Goal: Task Accomplishment & Management: Manage account settings

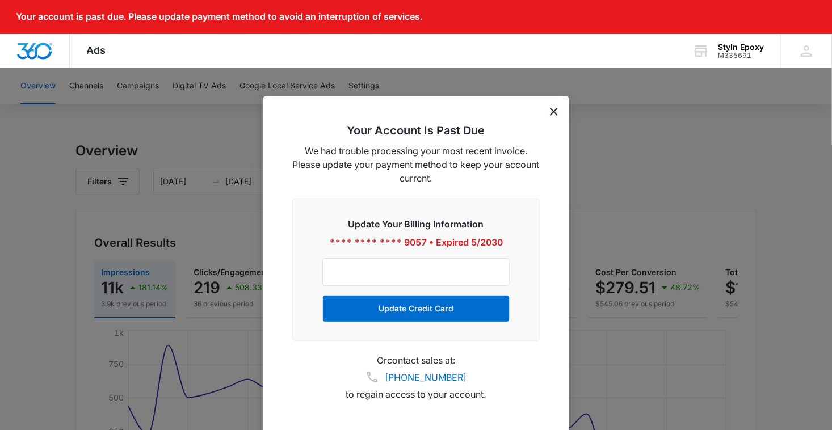
click at [558, 113] on div "Your Account Is Past Due We had trouble processing your most recent invoice. Pl…" at bounding box center [416, 266] width 306 height 340
click at [555, 112] on icon "dismiss this dialog" at bounding box center [554, 112] width 8 height 8
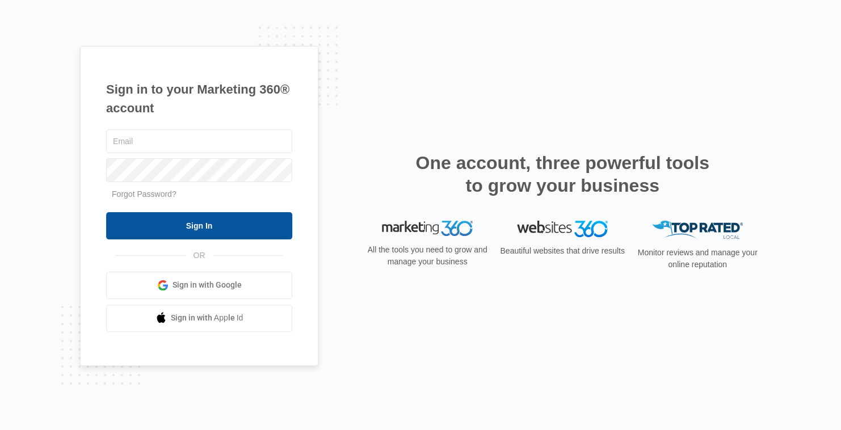
type input "[EMAIL_ADDRESS][DOMAIN_NAME]"
click at [184, 231] on input "Sign In" at bounding box center [199, 225] width 186 height 27
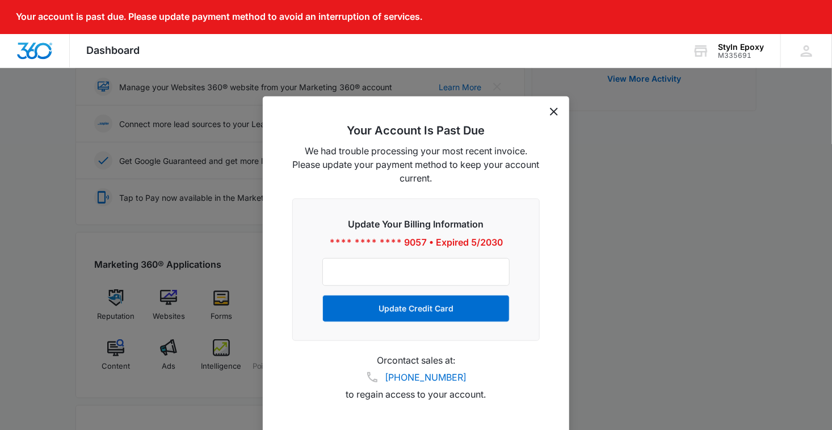
scroll to position [284, 0]
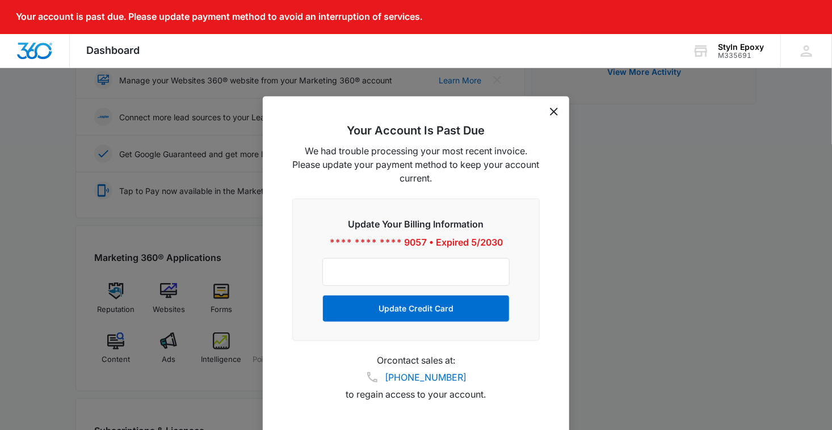
click at [555, 108] on icon "dismiss this dialog" at bounding box center [554, 112] width 8 height 8
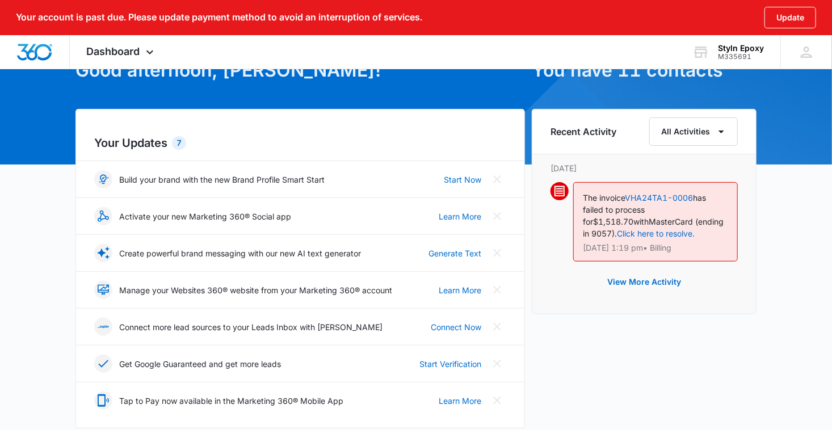
scroll to position [57, 0]
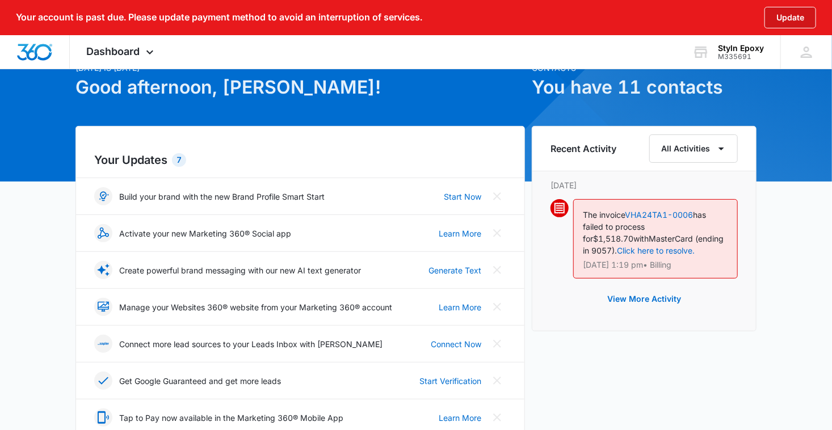
click at [790, 20] on button "Update" at bounding box center [790, 18] width 52 height 22
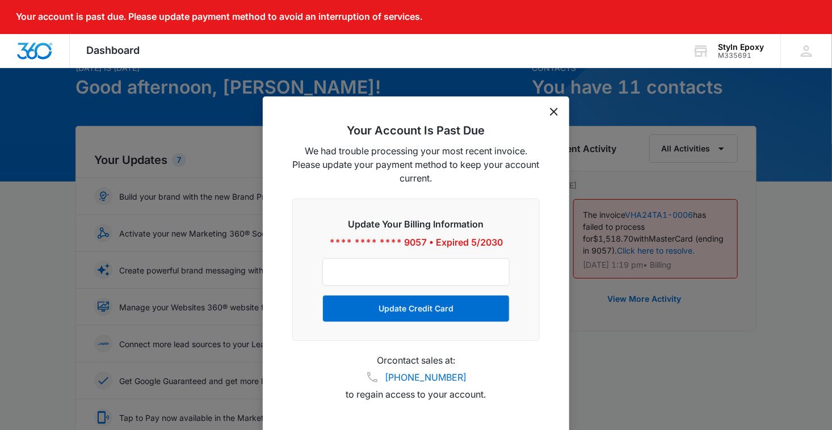
click at [555, 113] on icon "dismiss this dialog" at bounding box center [554, 112] width 8 height 8
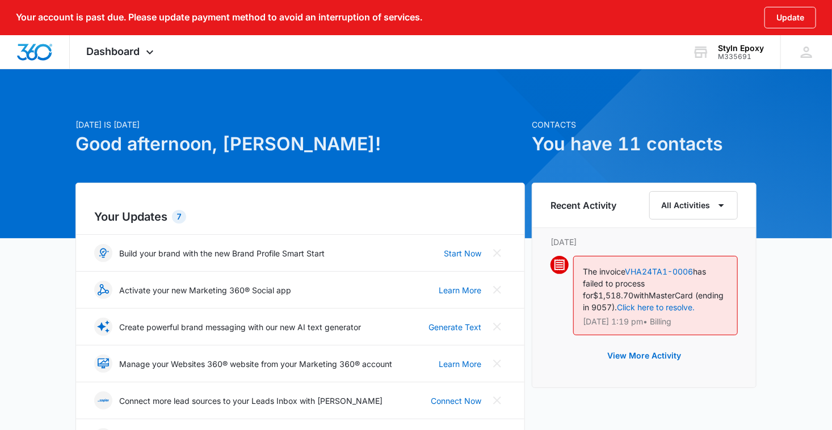
scroll to position [0, 0]
click at [694, 302] on link "Click here to resolve." at bounding box center [656, 307] width 78 height 10
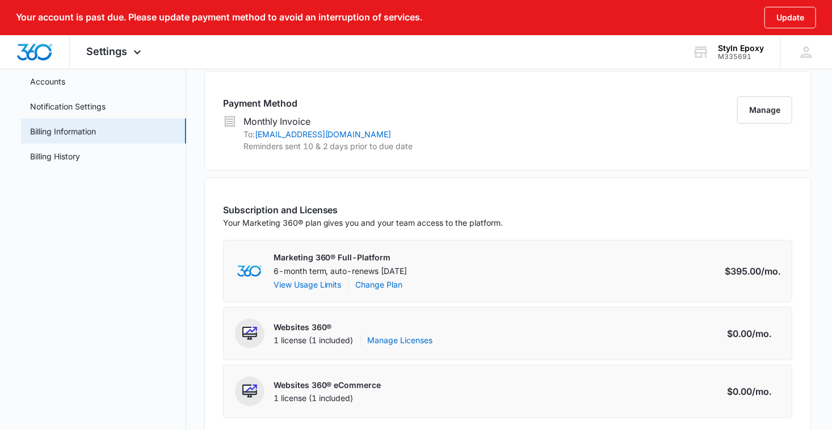
scroll to position [113, 0]
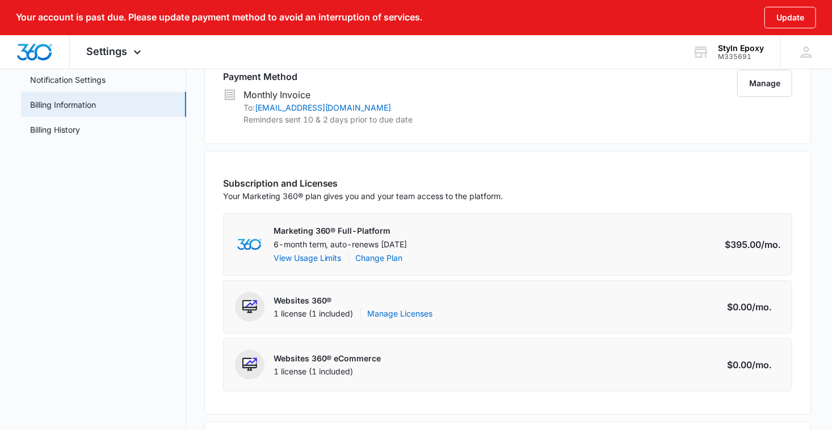
click at [554, 228] on div "Marketing 360® Full-Platform 6-month term, auto-renews [DATE] View Usage Limits…" at bounding box center [507, 244] width 569 height 62
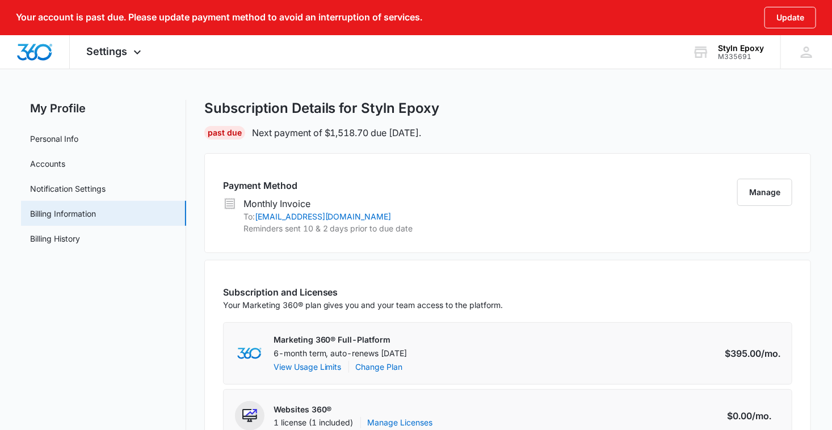
scroll to position [0, 0]
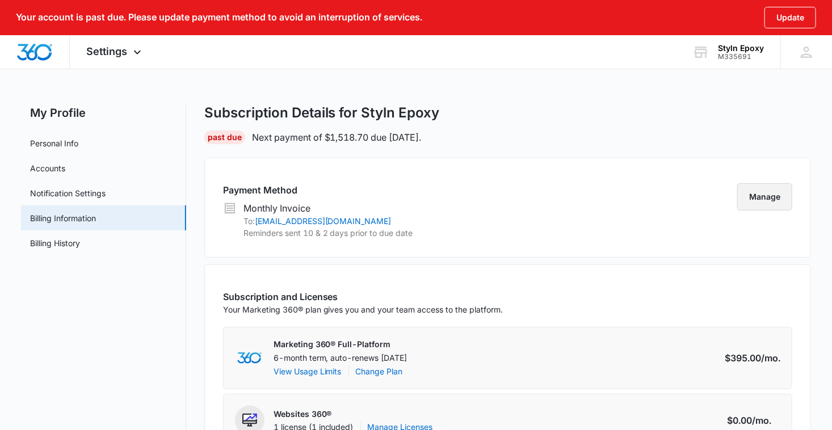
click at [754, 205] on button "Manage" at bounding box center [764, 196] width 55 height 27
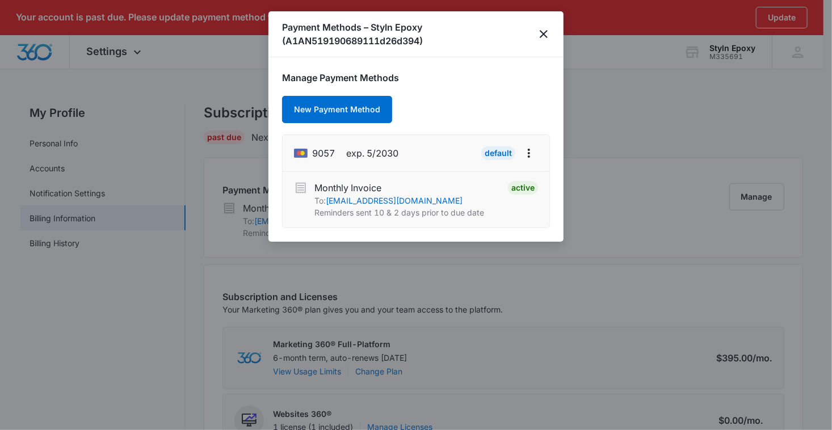
click at [482, 201] on p "To: [EMAIL_ADDRESS][DOMAIN_NAME]" at bounding box center [399, 201] width 170 height 12
click at [543, 32] on icon "close" at bounding box center [544, 34] width 14 height 14
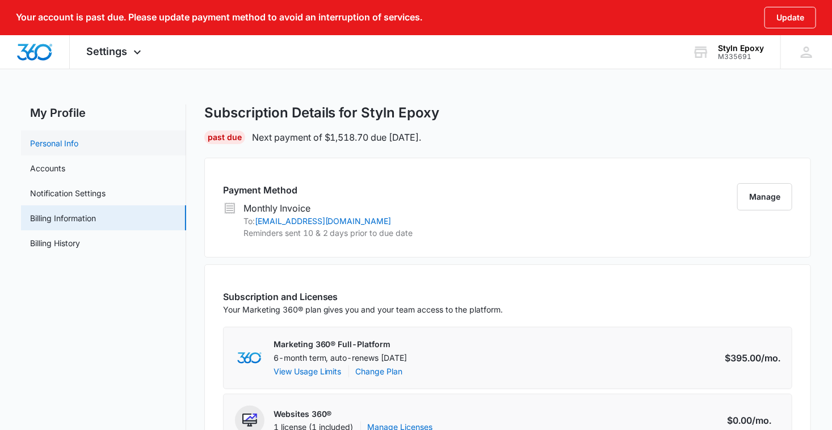
click at [58, 149] on link "Personal Info" at bounding box center [54, 143] width 48 height 12
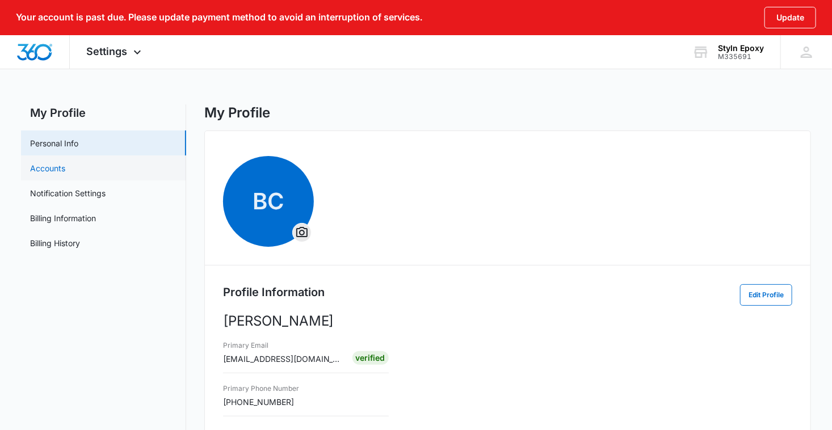
click at [65, 173] on link "Accounts" at bounding box center [47, 168] width 35 height 12
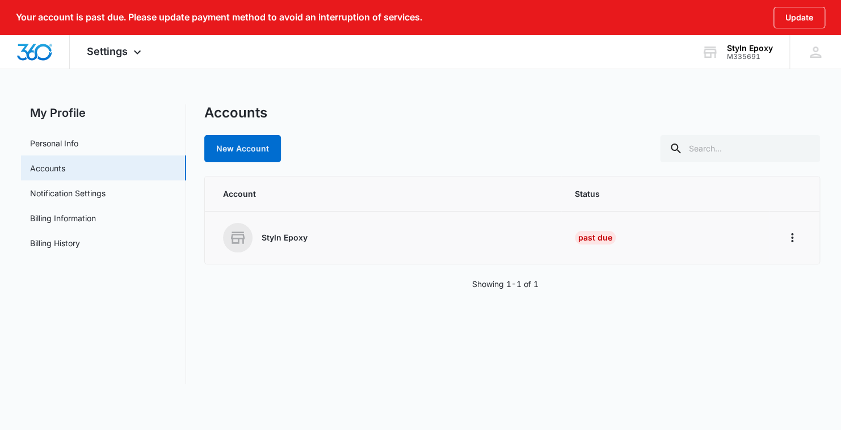
click at [278, 237] on p "Styln Epoxy" at bounding box center [284, 237] width 46 height 11
drag, startPoint x: 403, startPoint y: 230, endPoint x: 411, endPoint y: 225, distance: 9.8
click at [411, 226] on div "Styln Epoxy" at bounding box center [385, 237] width 324 height 29
click at [239, 244] on icon at bounding box center [238, 238] width 18 height 18
click at [793, 238] on icon "Home" at bounding box center [792, 238] width 14 height 14
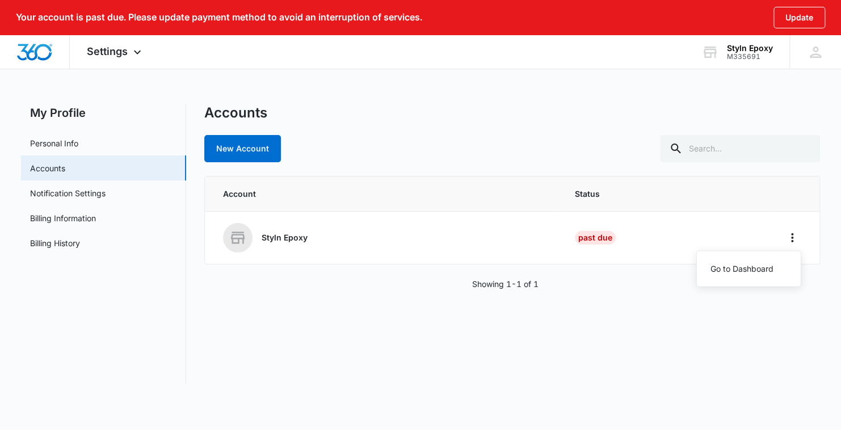
click at [632, 324] on div "Accounts New Account Account Status Styln Epoxy Past Due Go to Dashboard Showin…" at bounding box center [511, 244] width 615 height 280
click at [81, 192] on link "Notification Settings" at bounding box center [67, 193] width 75 height 12
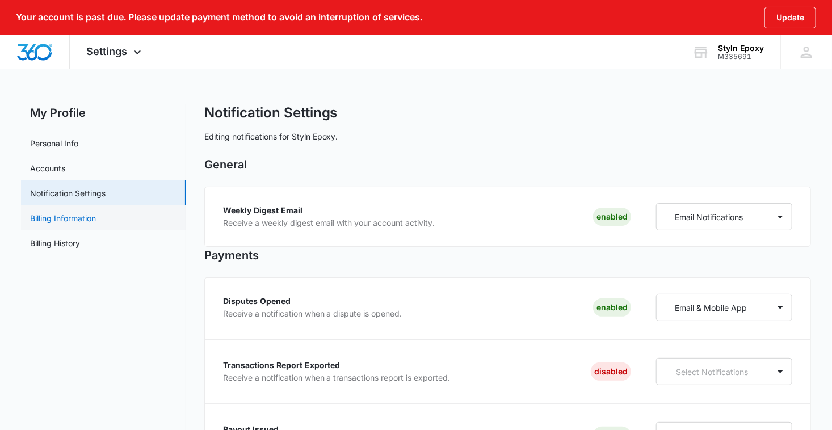
click at [79, 218] on link "Billing Information" at bounding box center [63, 218] width 66 height 12
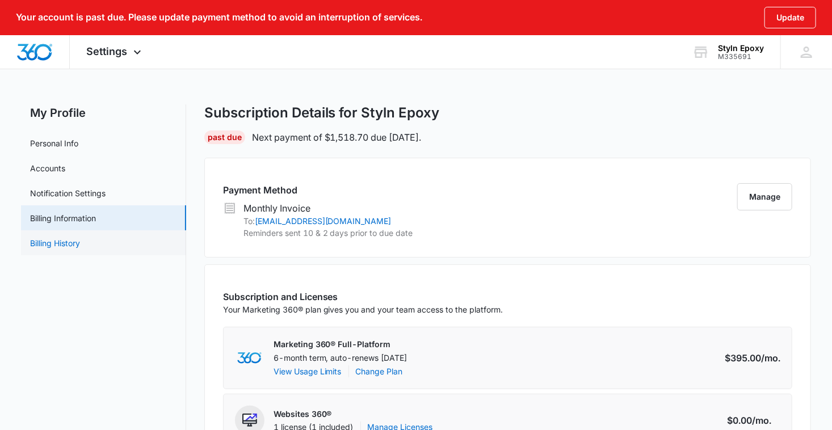
click at [60, 244] on link "Billing History" at bounding box center [55, 243] width 50 height 12
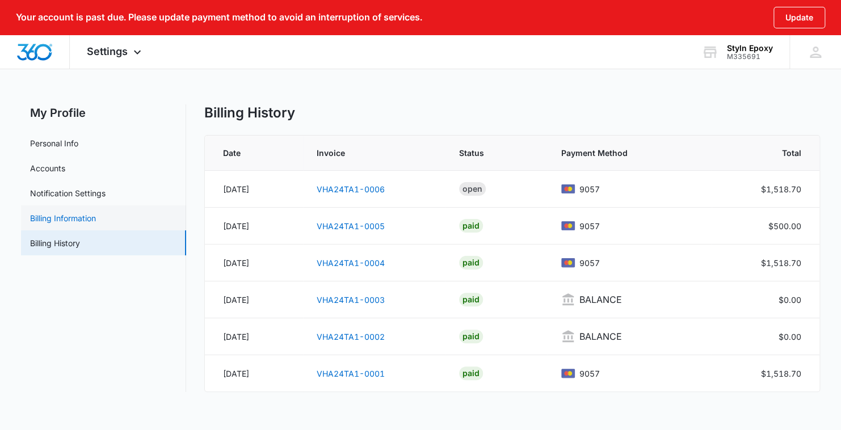
click at [56, 217] on link "Billing Information" at bounding box center [63, 218] width 66 height 12
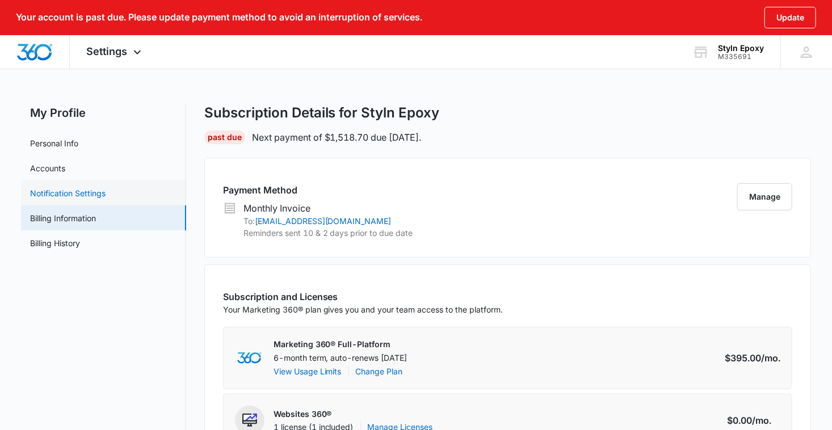
click at [50, 199] on link "Notification Settings" at bounding box center [67, 193] width 75 height 12
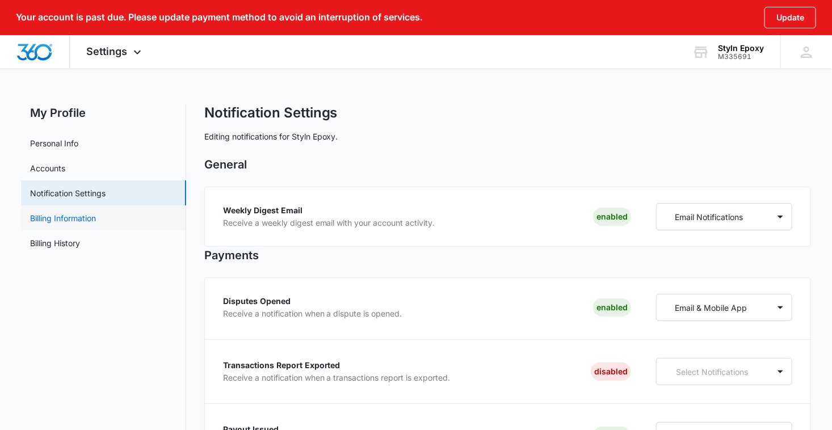
click at [60, 224] on link "Billing Information" at bounding box center [63, 218] width 66 height 12
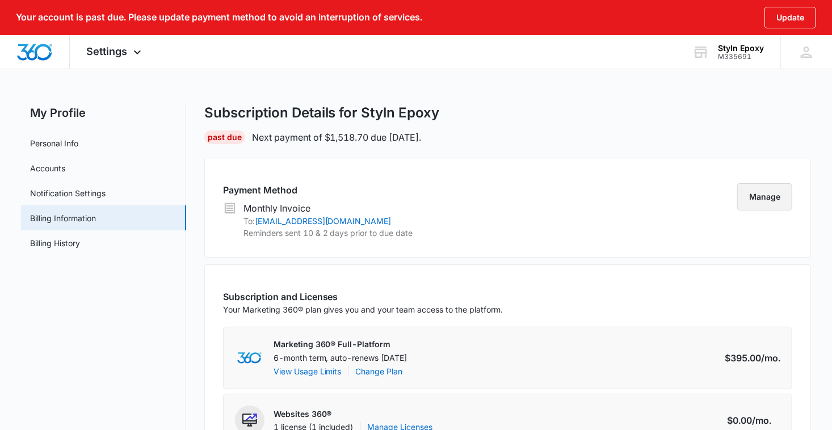
click at [761, 199] on button "Manage" at bounding box center [764, 196] width 55 height 27
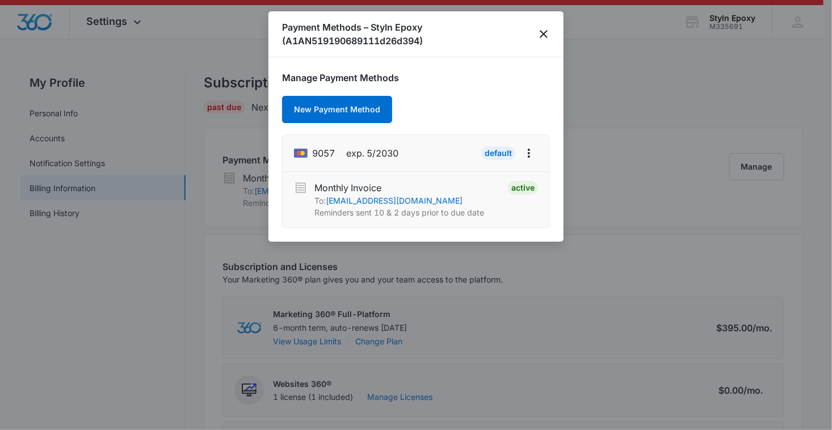
scroll to position [113, 0]
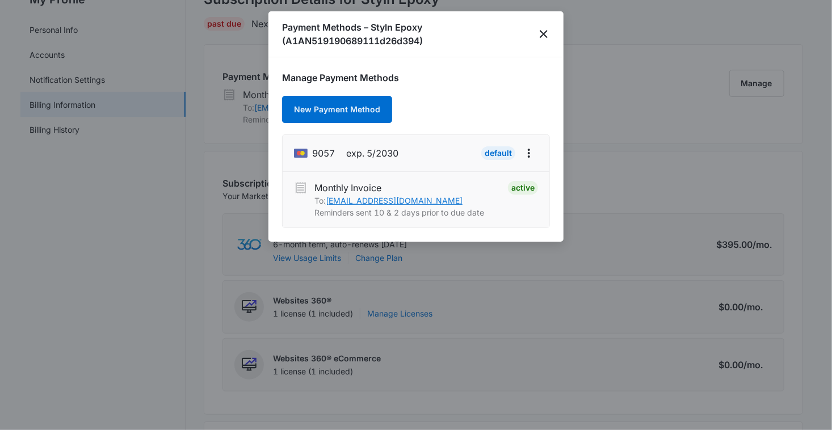
click at [378, 199] on link "[EMAIL_ADDRESS][DOMAIN_NAME]" at bounding box center [394, 201] width 137 height 10
click at [546, 36] on icon "close" at bounding box center [544, 34] width 14 height 14
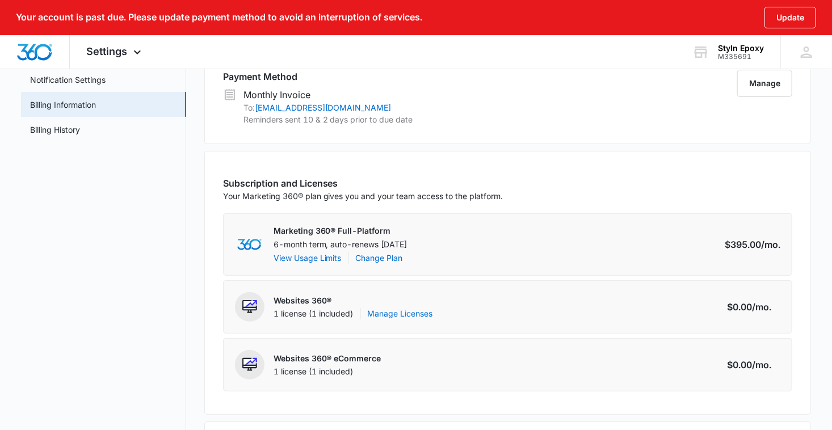
drag, startPoint x: 513, startPoint y: 234, endPoint x: 486, endPoint y: 236, distance: 27.3
click at [486, 236] on div "Marketing 360® Full-Platform 6-month term, auto-renews [DATE] View Usage Limits…" at bounding box center [507, 244] width 569 height 62
click at [271, 267] on div "Marketing 360® Full-Platform 6-month term, auto-renews [DATE] View Usage Limits…" at bounding box center [507, 244] width 569 height 62
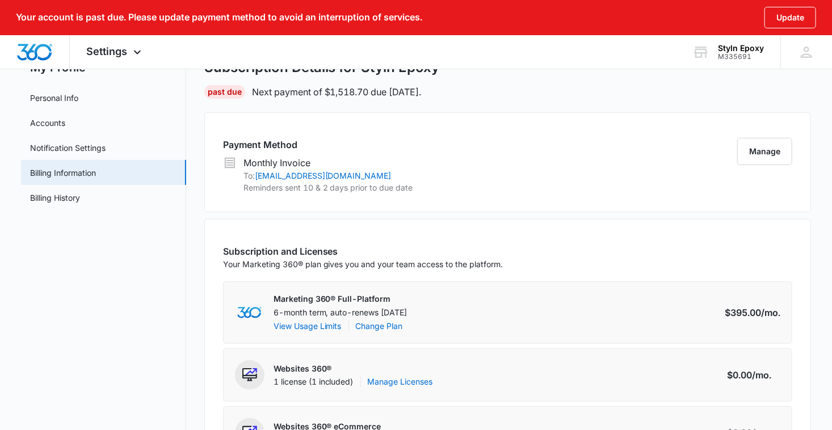
scroll to position [0, 0]
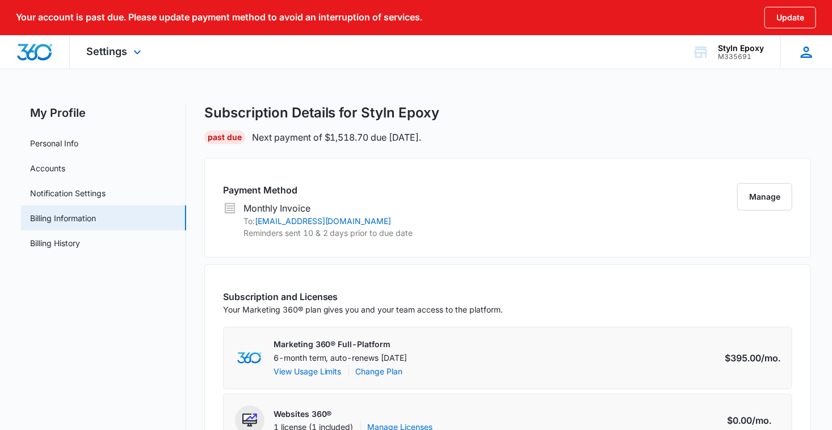
click at [803, 64] on div "BC [PERSON_NAME] [EMAIL_ADDRESS][DOMAIN_NAME] My Profile Notifications Support …" at bounding box center [806, 51] width 52 height 33
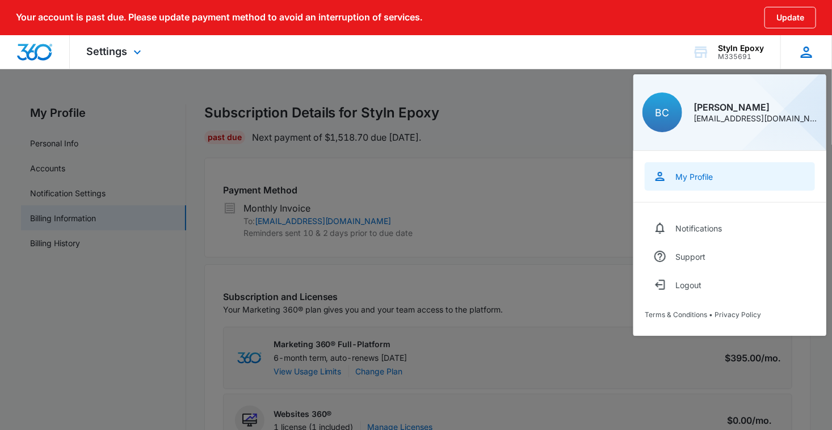
click at [693, 174] on div "My Profile" at bounding box center [693, 177] width 37 height 10
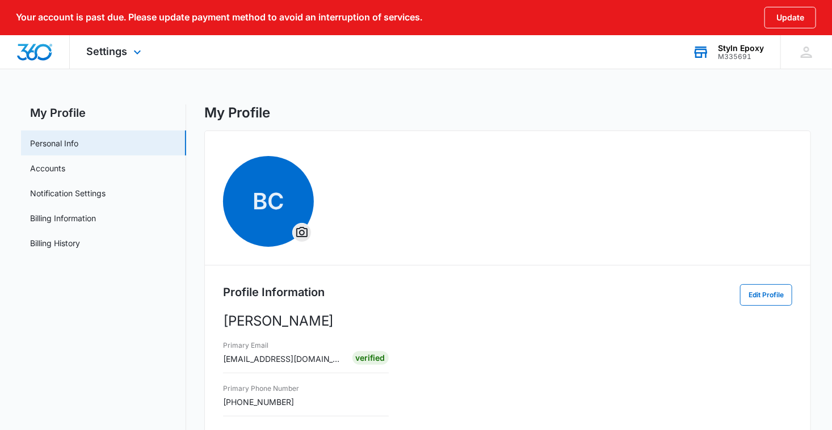
click at [728, 48] on div "Styln Epoxy" at bounding box center [740, 48] width 46 height 9
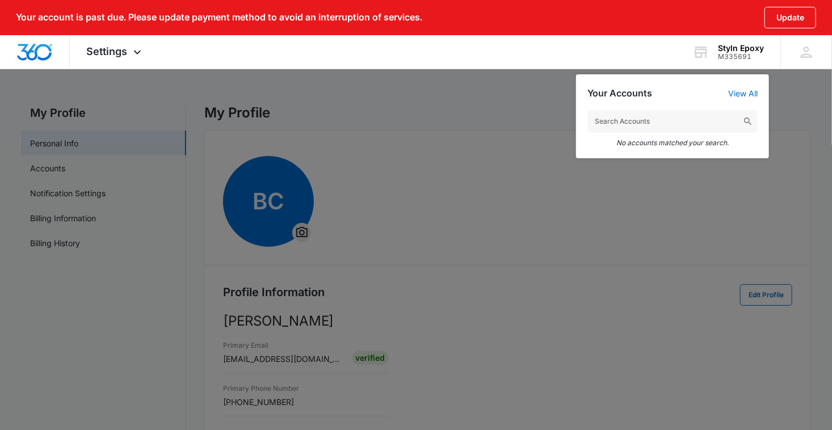
click at [496, 115] on div at bounding box center [416, 215] width 832 height 430
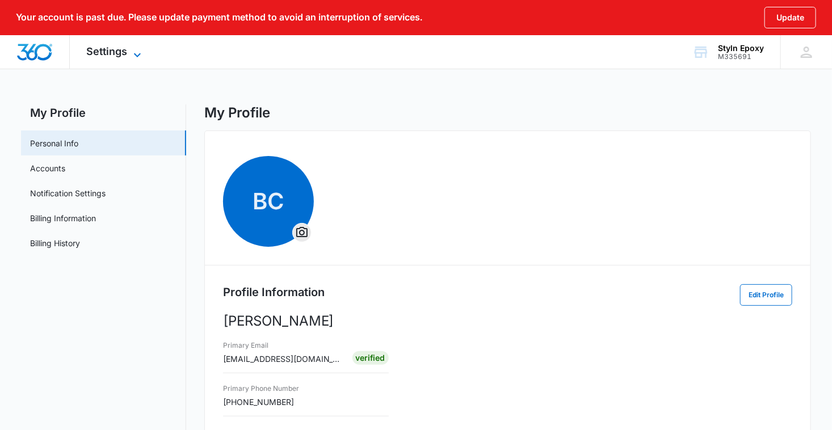
click at [116, 50] on span "Settings" at bounding box center [107, 51] width 41 height 12
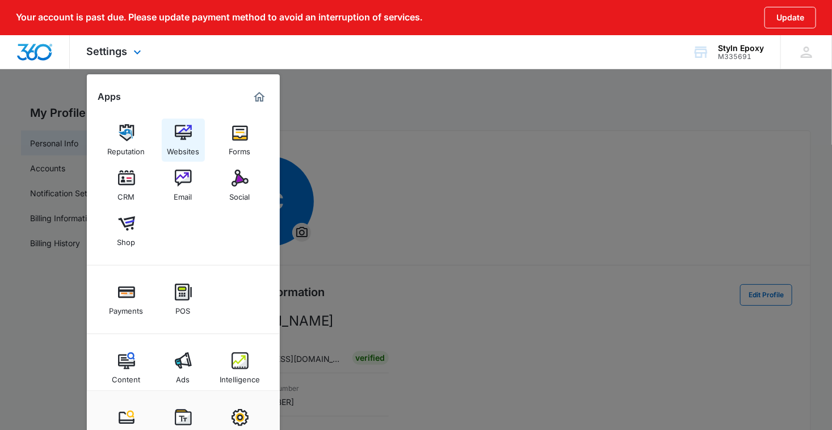
click at [179, 136] on img at bounding box center [183, 132] width 17 height 17
